Goal: Browse casually: Explore the website without a specific task or goal

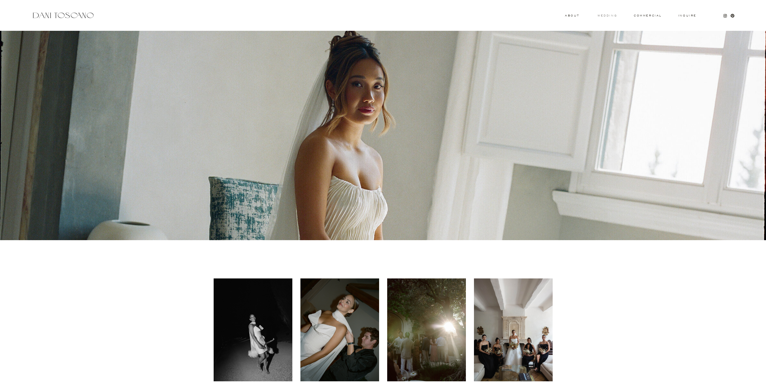
click at [605, 16] on h3 "wedding" at bounding box center [606, 15] width 19 height 2
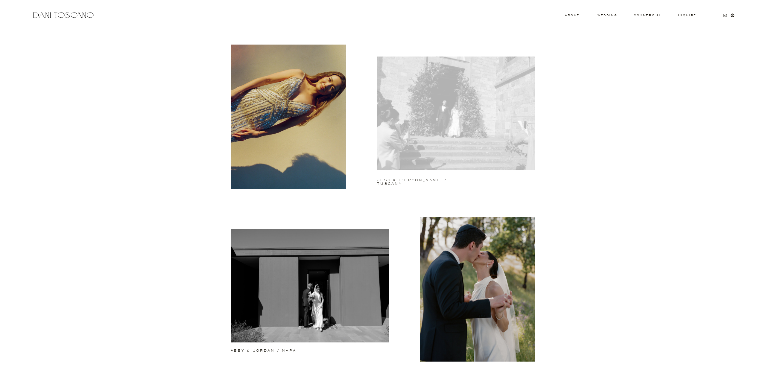
click at [484, 108] on div at bounding box center [456, 114] width 158 height 114
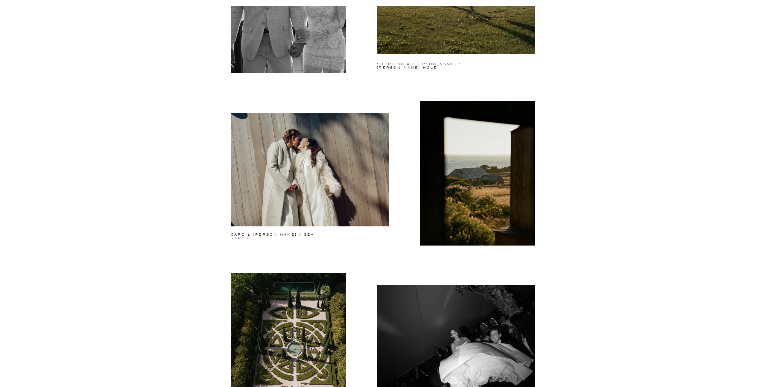
scroll to position [572, 0]
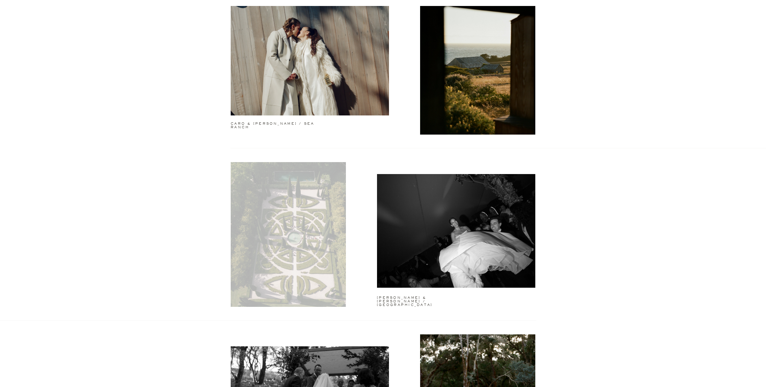
click at [278, 231] on div at bounding box center [288, 234] width 115 height 145
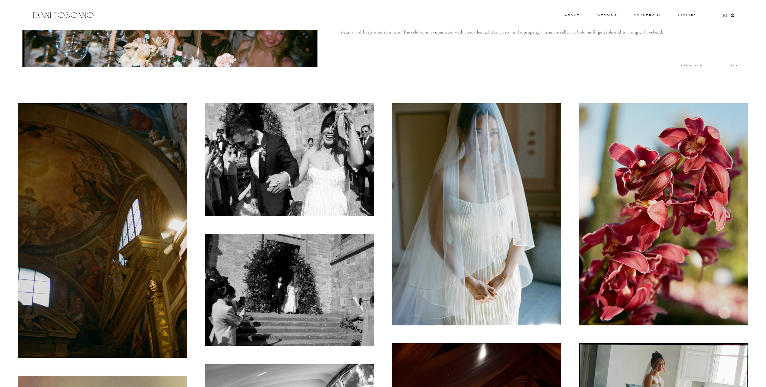
scroll to position [112, 0]
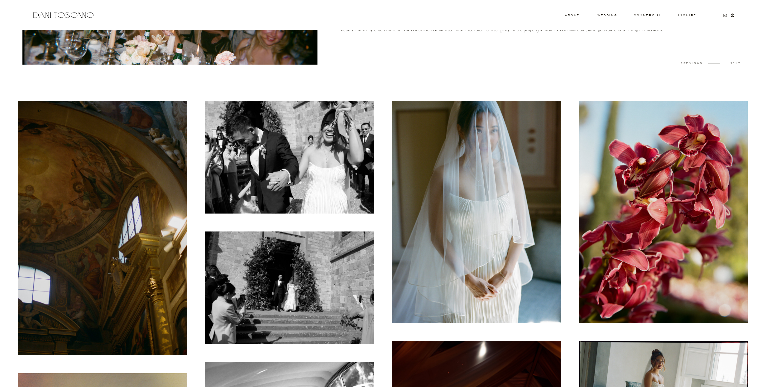
click at [147, 193] on img at bounding box center [102, 228] width 169 height 255
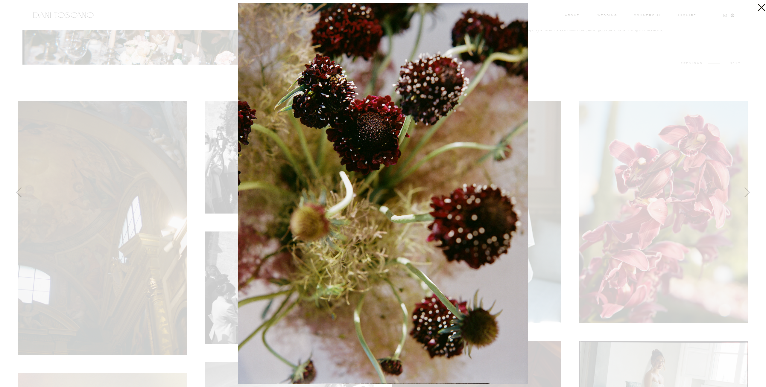
click at [95, 192] on div at bounding box center [383, 193] width 766 height 387
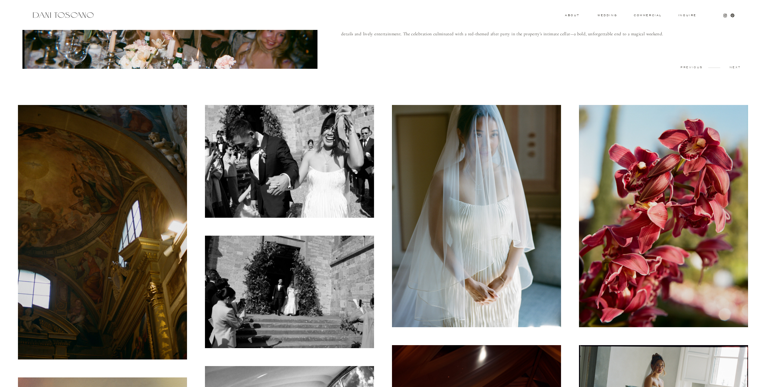
scroll to position [0, 0]
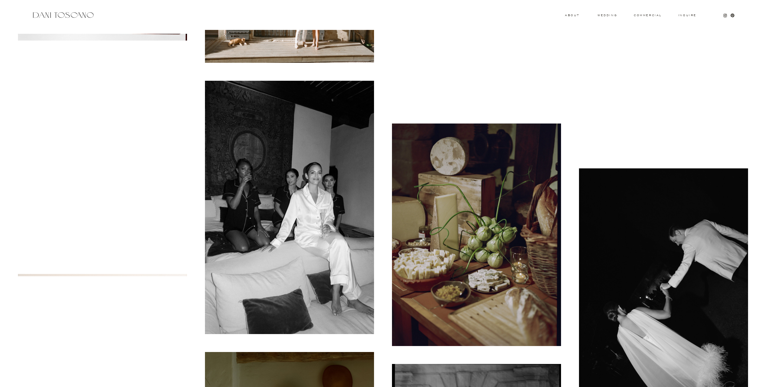
scroll to position [2977, 0]
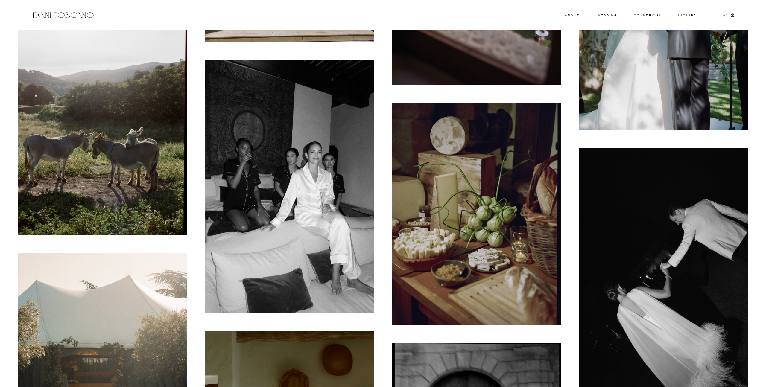
click at [279, 196] on img at bounding box center [289, 187] width 169 height 254
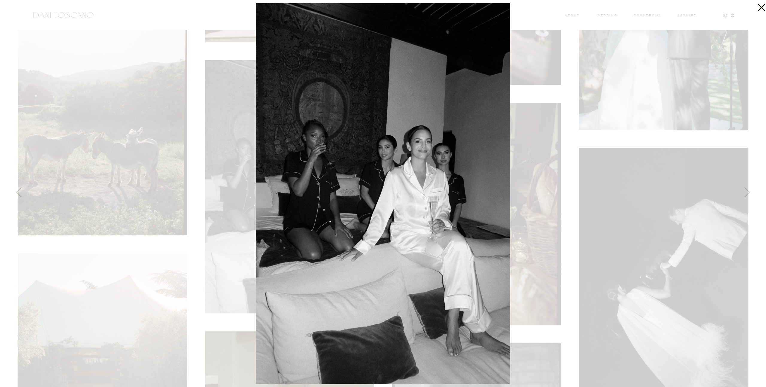
click at [756, 5] on icon at bounding box center [760, 6] width 12 height 12
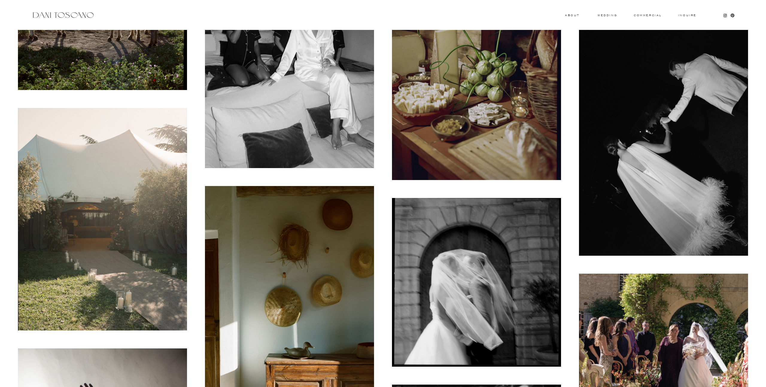
scroll to position [3175, 0]
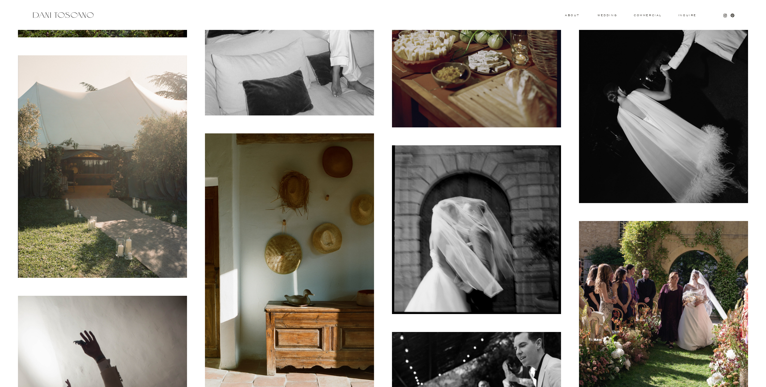
click at [640, 120] on img at bounding box center [663, 76] width 169 height 253
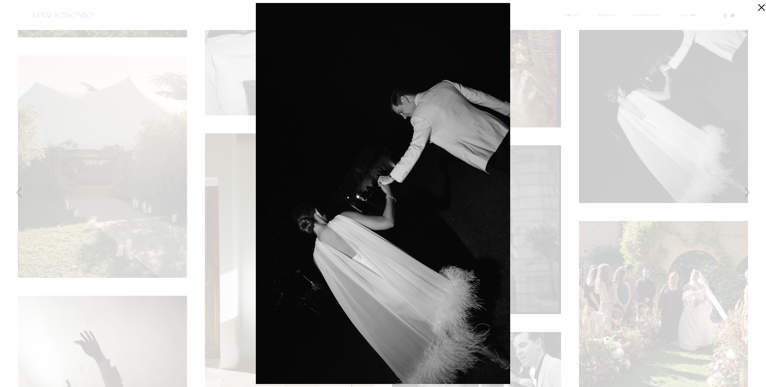
click at [639, 120] on div at bounding box center [383, 193] width 766 height 387
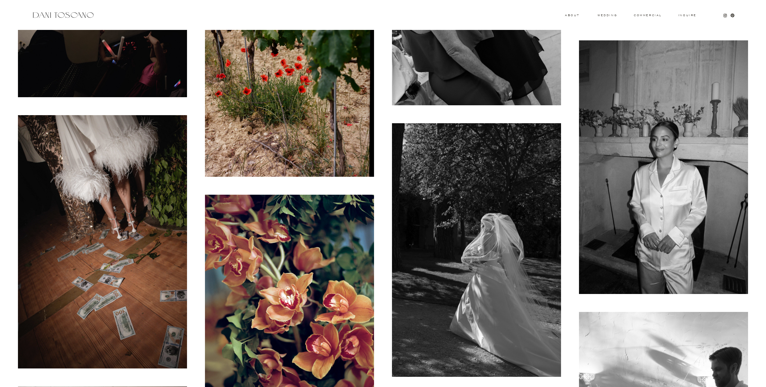
scroll to position [3656, 0]
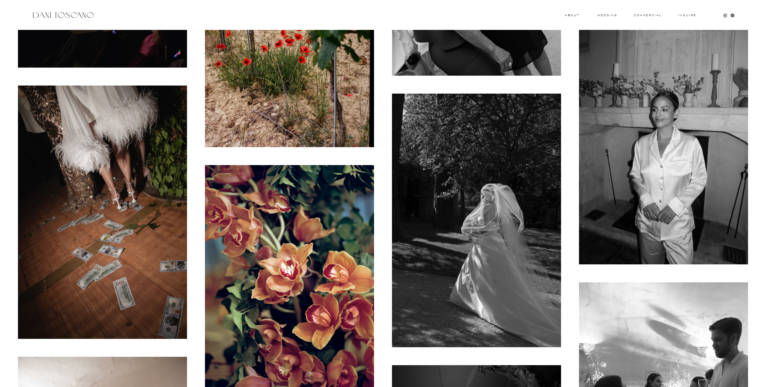
click at [144, 261] on img at bounding box center [102, 212] width 169 height 253
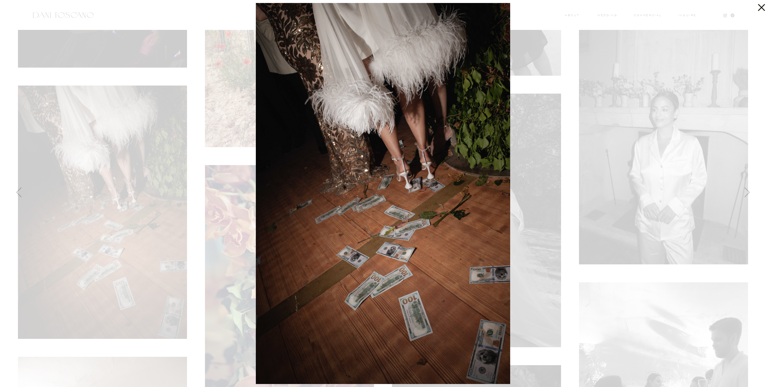
click at [531, 173] on div at bounding box center [383, 193] width 766 height 387
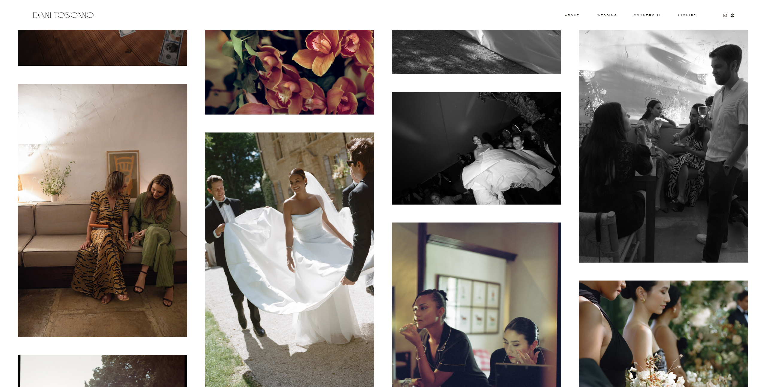
scroll to position [3957, 0]
